Goal: Communication & Community: Answer question/provide support

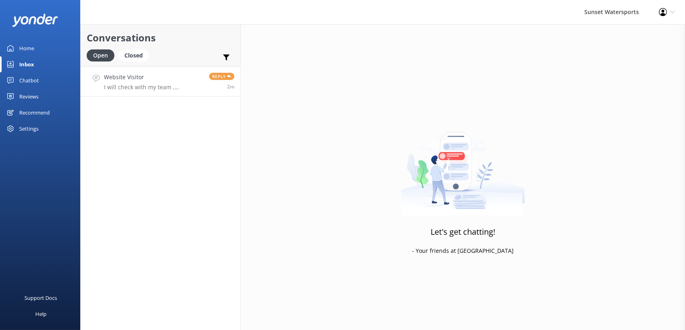
click at [139, 90] on p "I will check with my team , wondering how big is the boat?" at bounding box center [153, 87] width 99 height 7
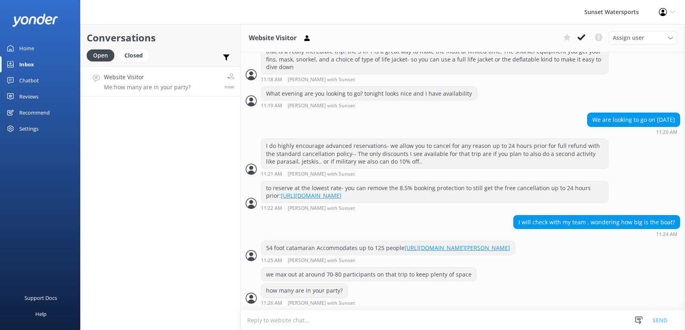
scroll to position [404, 0]
